Goal: Book appointment/travel/reservation

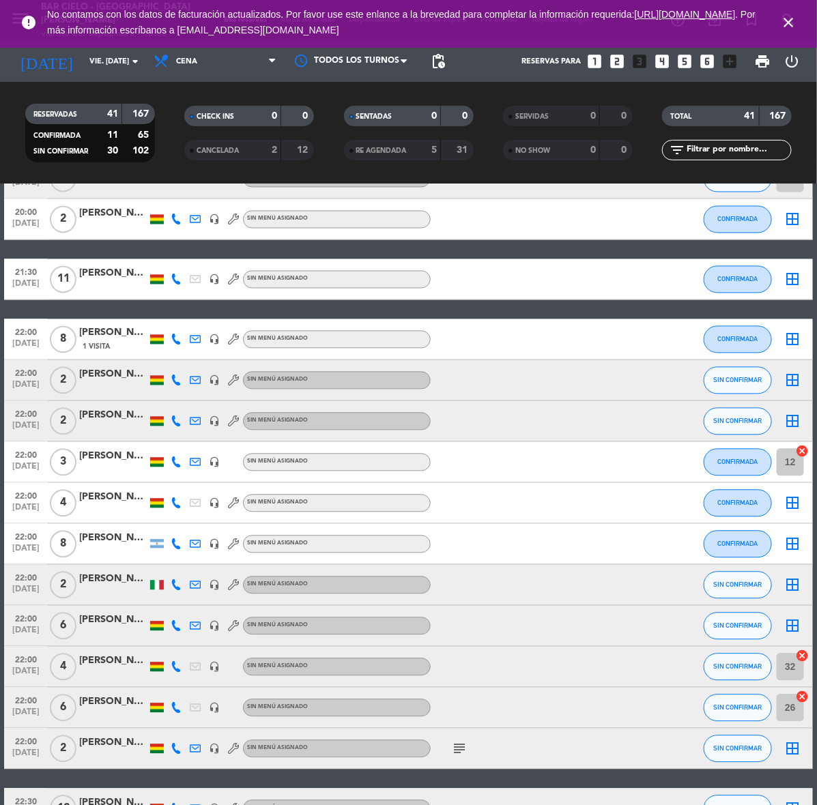
scroll to position [1024, 0]
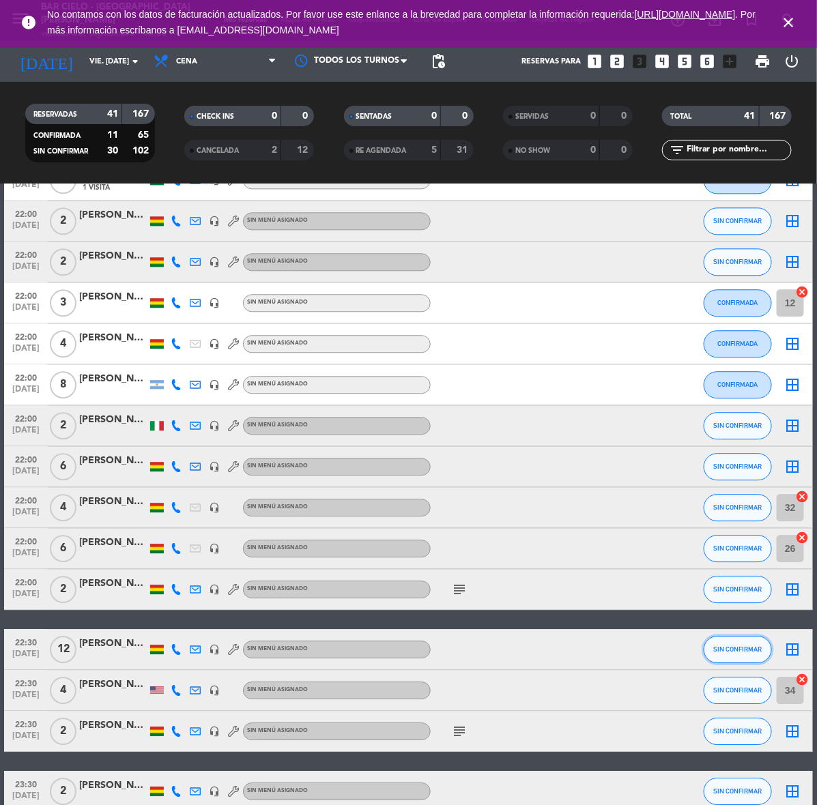
click at [722, 644] on button "SIN CONFIRMAR" at bounding box center [738, 649] width 68 height 27
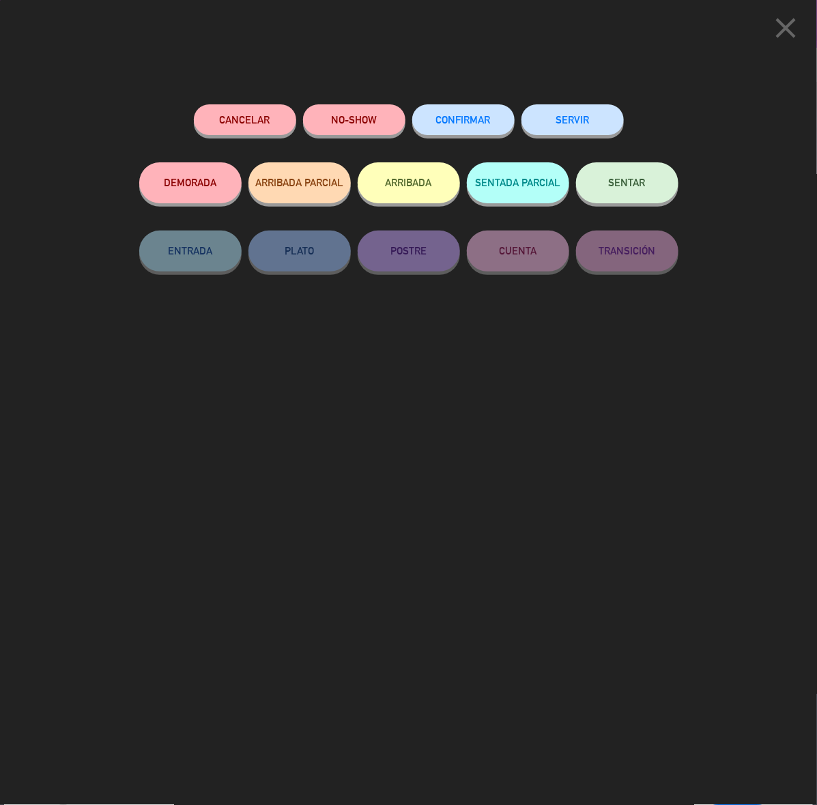
click at [483, 128] on button "CONFIRMAR" at bounding box center [463, 119] width 102 height 31
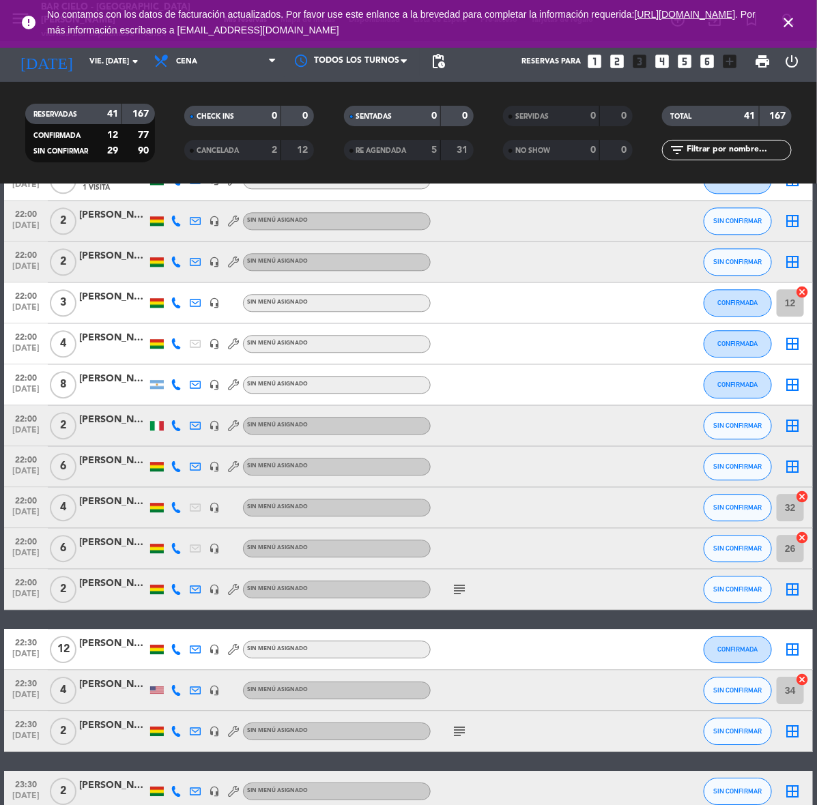
drag, startPoint x: 614, startPoint y: 59, endPoint x: 601, endPoint y: 66, distance: 15.0
click at [614, 59] on icon "looks_two" at bounding box center [618, 62] width 18 height 18
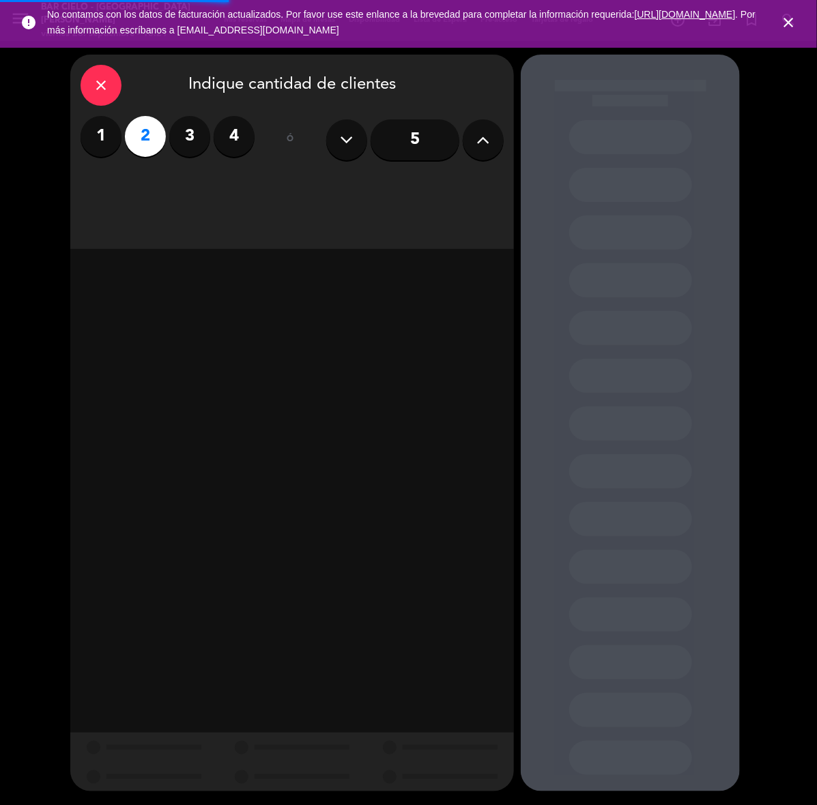
click at [195, 136] on label "3" at bounding box center [189, 136] width 41 height 41
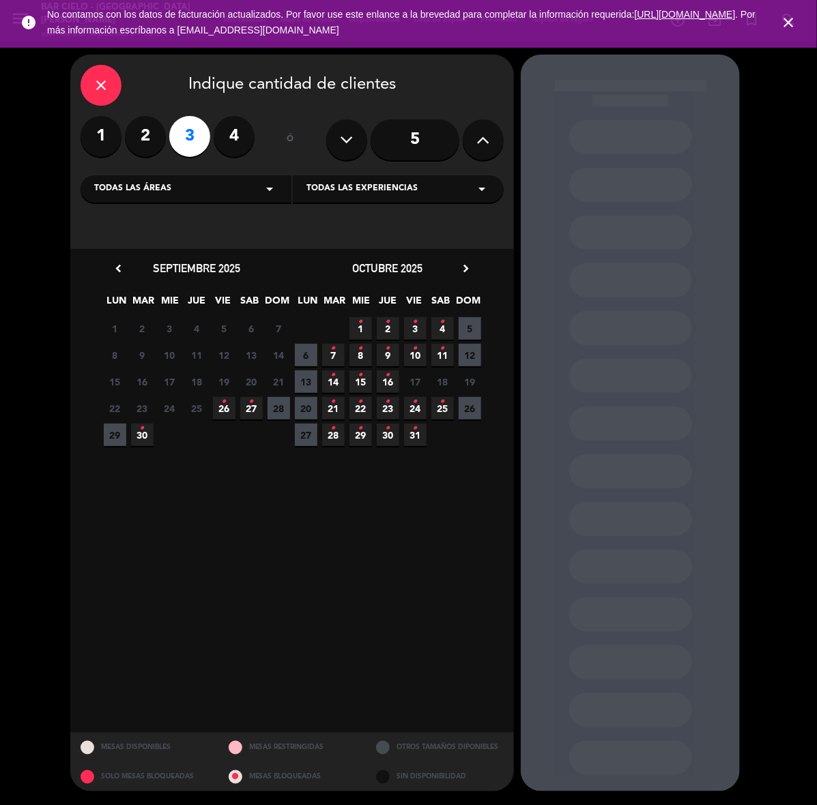
click at [145, 435] on span "30 •" at bounding box center [142, 435] width 23 height 23
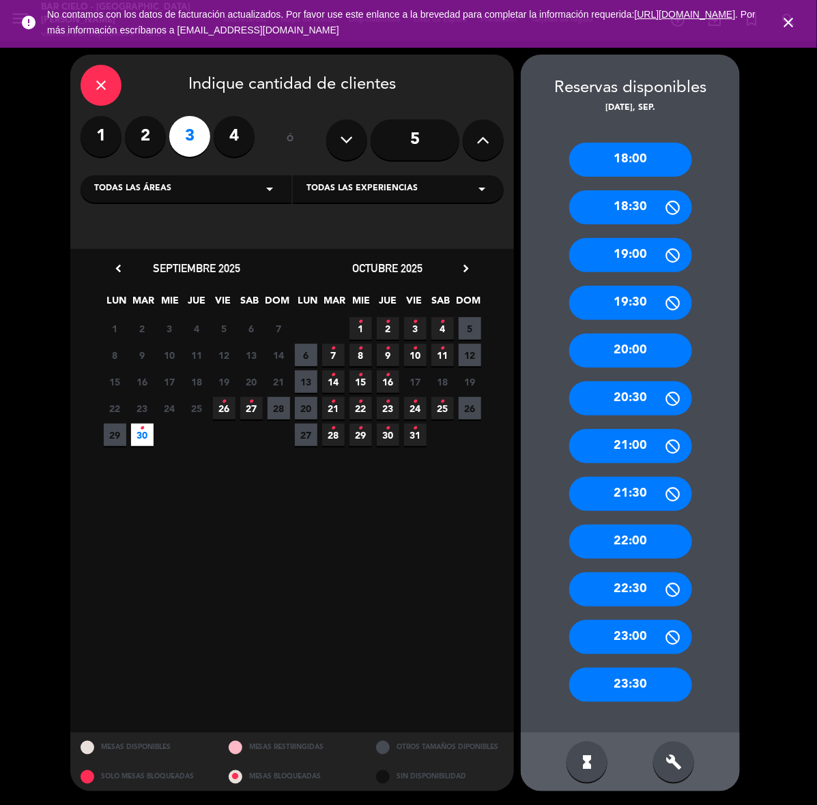
click at [601, 159] on div "18:00" at bounding box center [630, 160] width 123 height 34
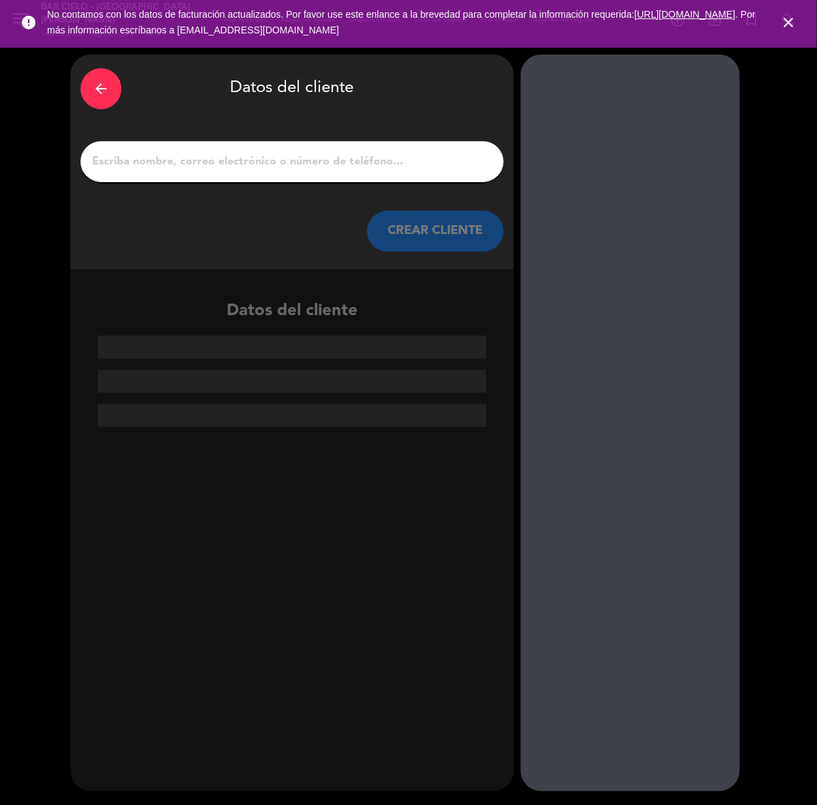
click at [298, 169] on input "1" at bounding box center [292, 161] width 403 height 19
paste input "109 usd. Por noche/habitación"
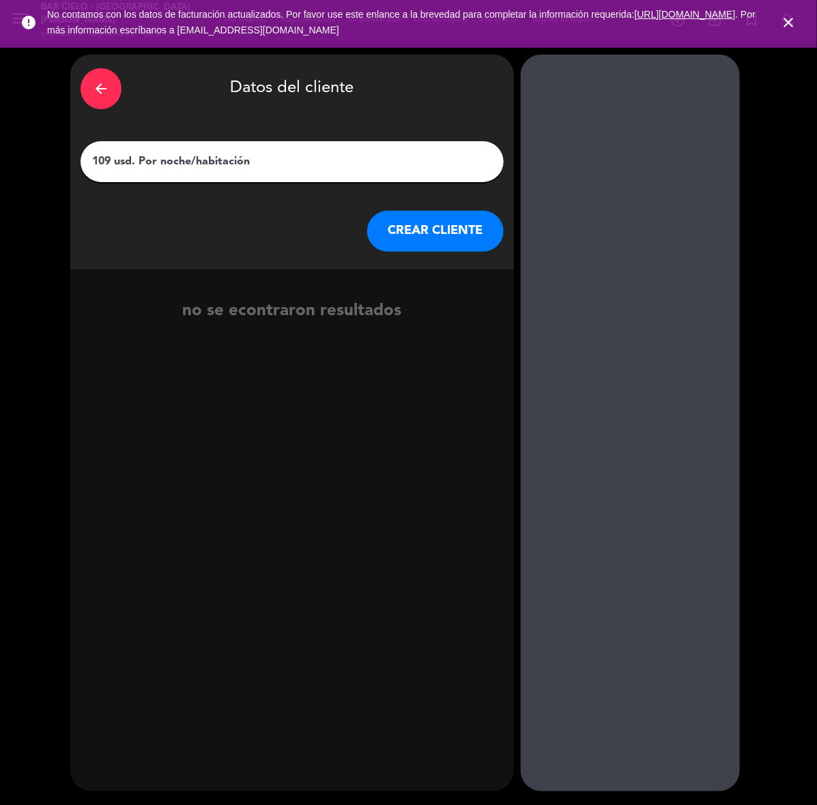
click at [316, 156] on input "109 usd. Por noche/habitación" at bounding box center [292, 161] width 403 height 19
paste input "[PERSON_NAME]"
type input "[PERSON_NAME]"
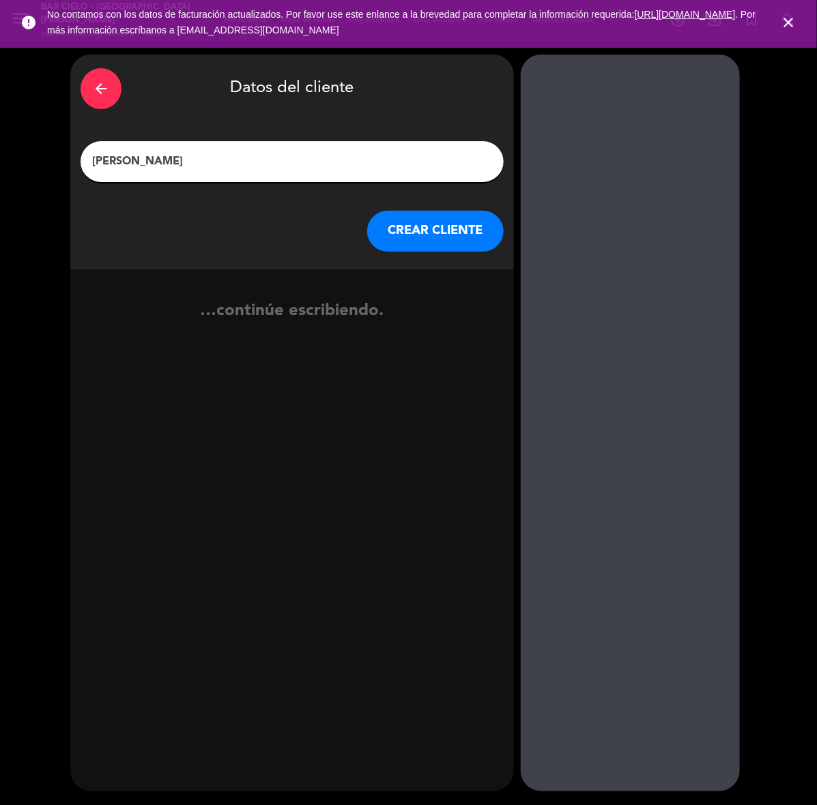
click at [428, 240] on button "CREAR CLIENTE" at bounding box center [435, 231] width 136 height 41
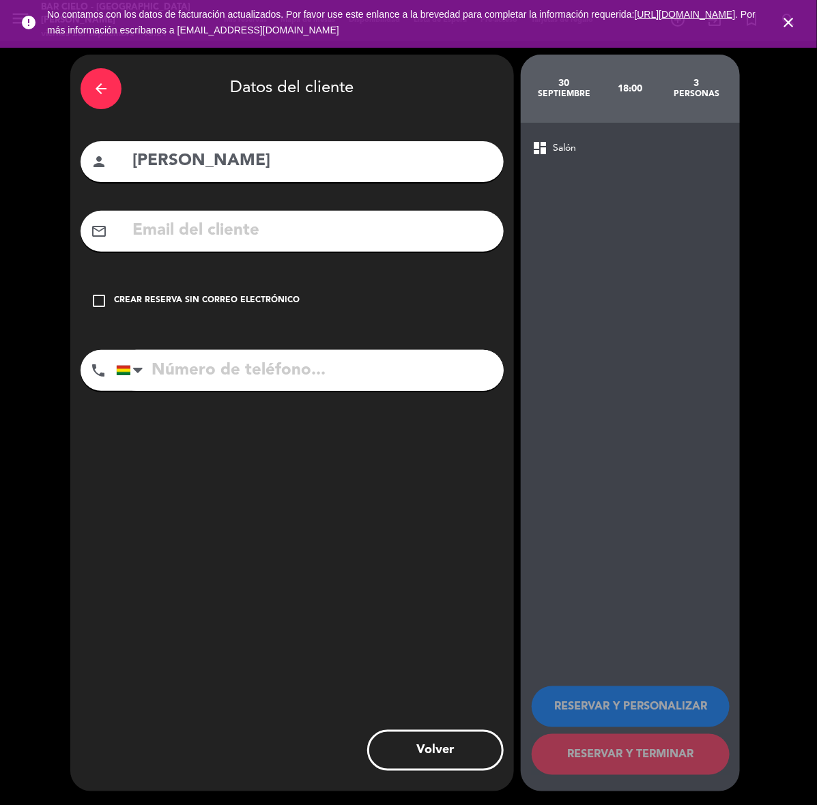
click at [330, 219] on input "text" at bounding box center [312, 231] width 362 height 28
paste input "[EMAIL_ADDRESS][DOMAIN_NAME]"
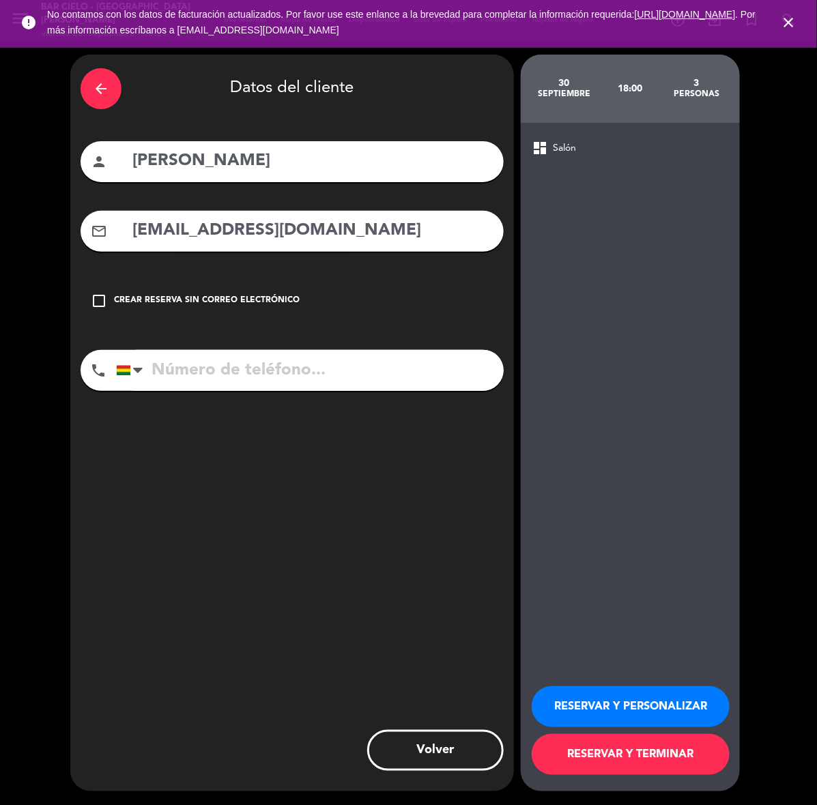
type input "[EMAIL_ADDRESS][DOMAIN_NAME]"
click at [332, 357] on input "tel" at bounding box center [310, 370] width 388 height 41
paste input "77352799"
type input "77352799"
click at [672, 708] on button "RESERVAR Y PERSONALIZAR" at bounding box center [631, 706] width 198 height 41
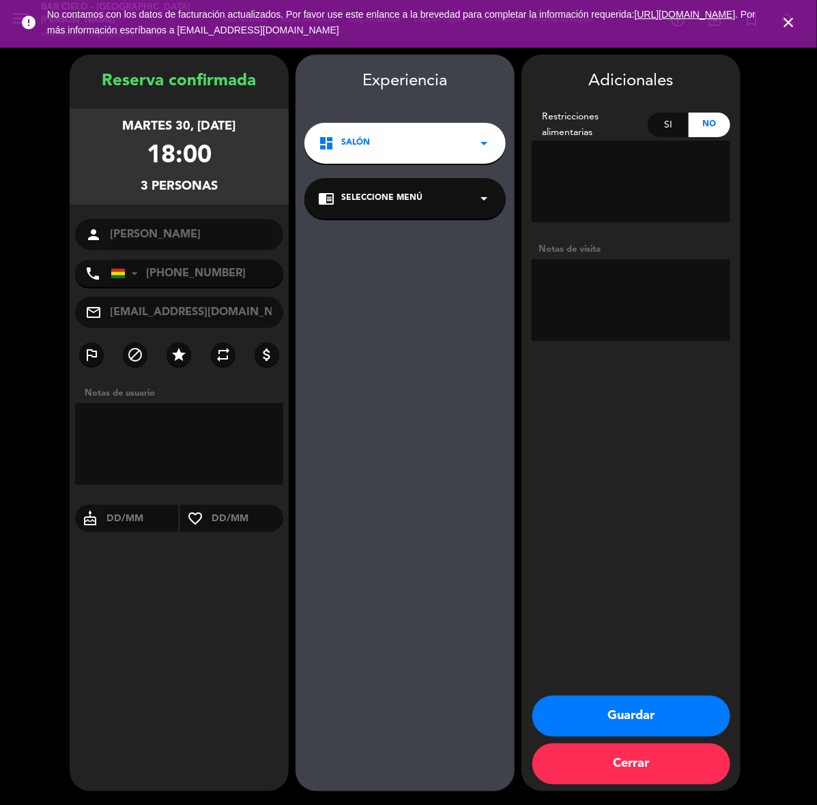
click at [629, 718] on button "Guardar" at bounding box center [631, 716] width 198 height 41
